Goal: Information Seeking & Learning: Learn about a topic

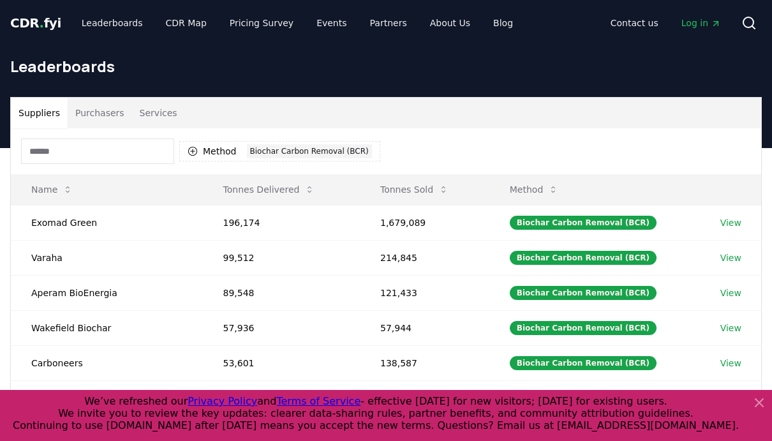
scroll to position [78, 0]
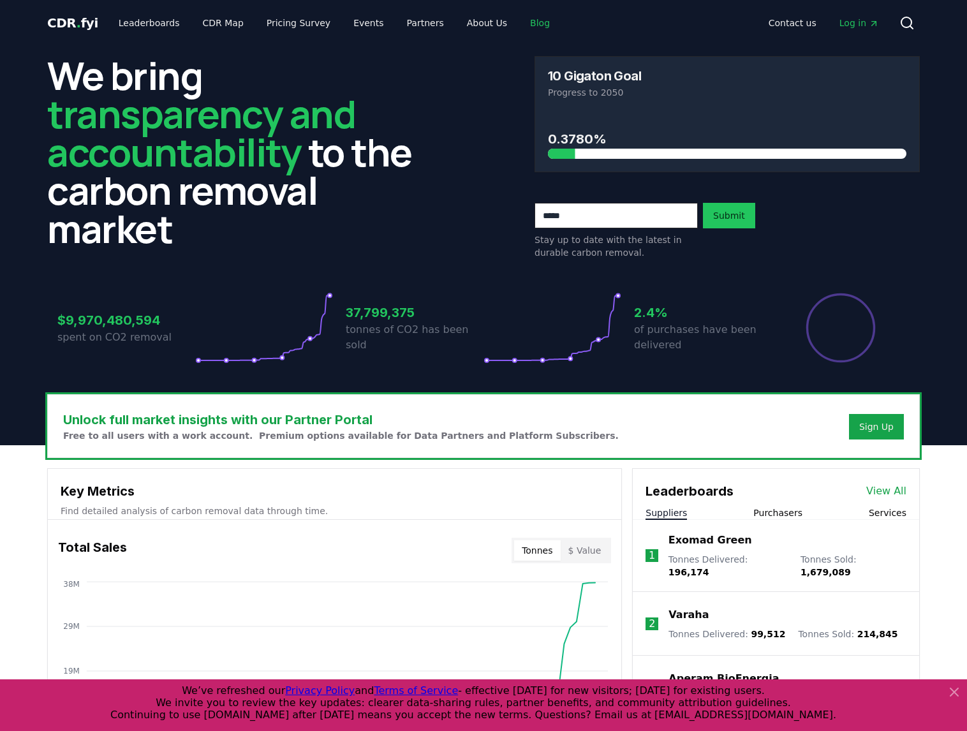
click at [520, 21] on link "Blog" at bounding box center [540, 22] width 40 height 23
click at [520, 25] on link "Blog" at bounding box center [540, 22] width 40 height 23
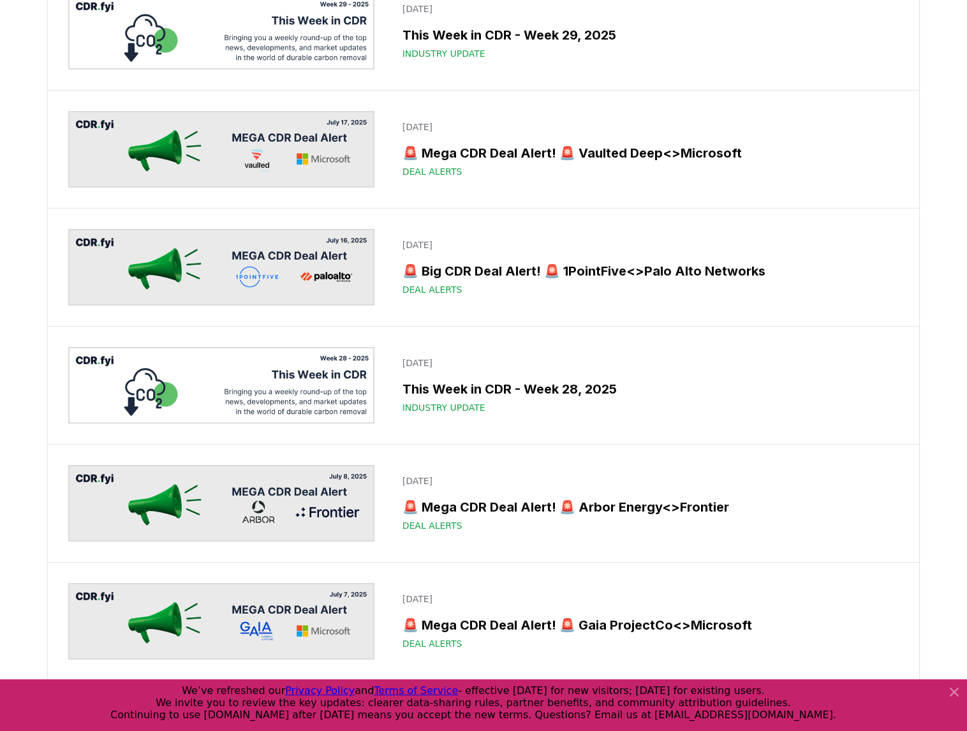
scroll to position [1530, 0]
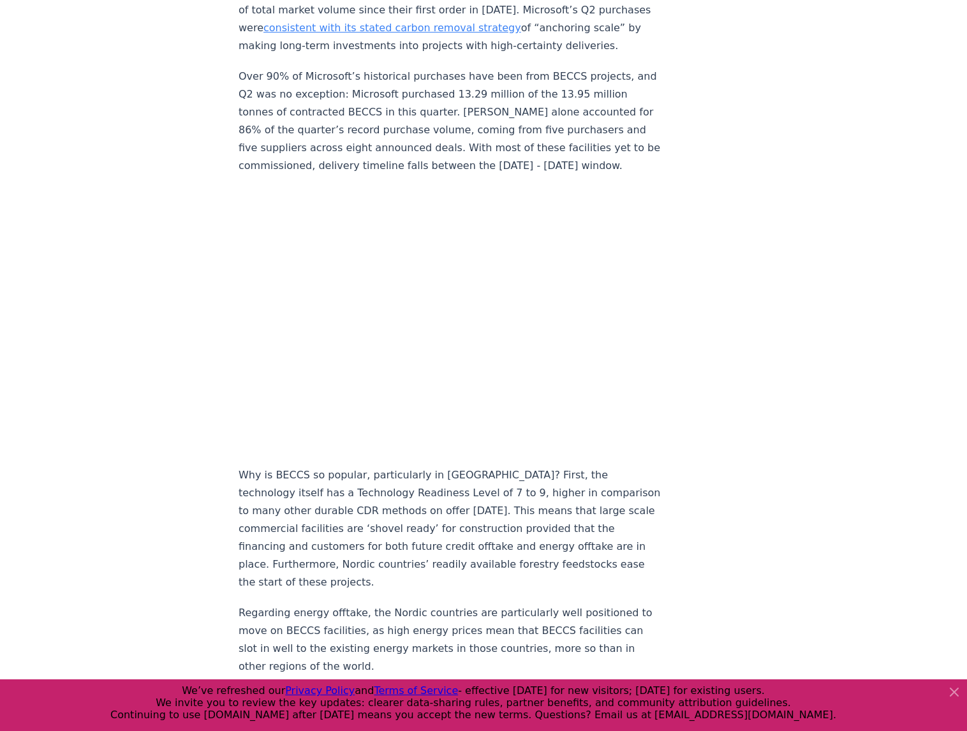
scroll to position [1173, 0]
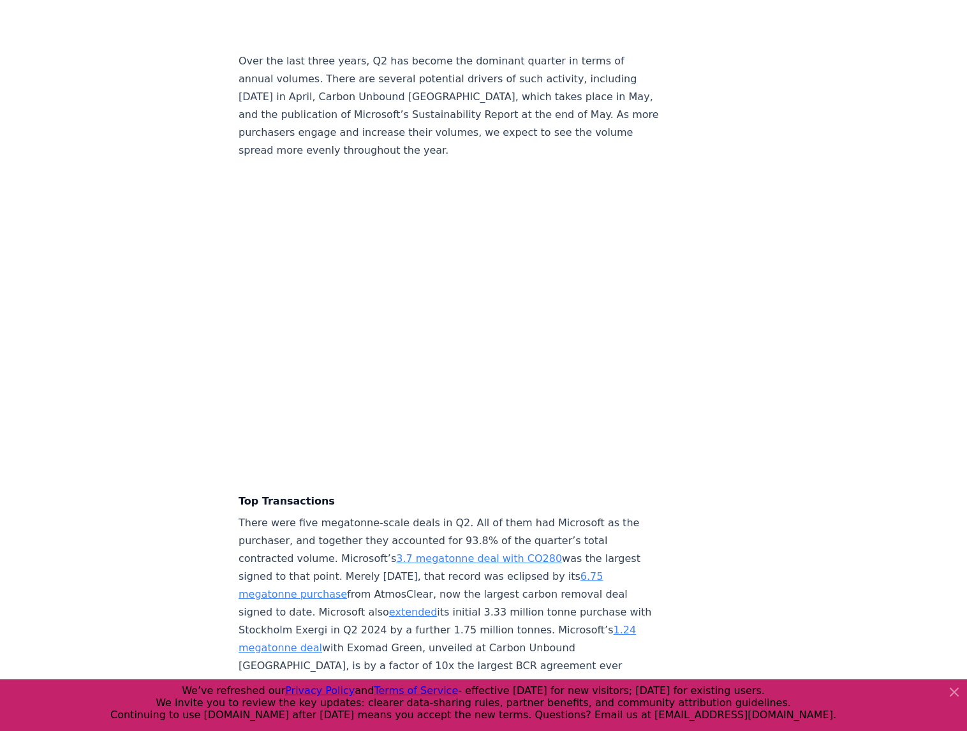
scroll to position [2448, 0]
drag, startPoint x: 749, startPoint y: 411, endPoint x: 706, endPoint y: 423, distance: 44.0
